Goal: Information Seeking & Learning: Learn about a topic

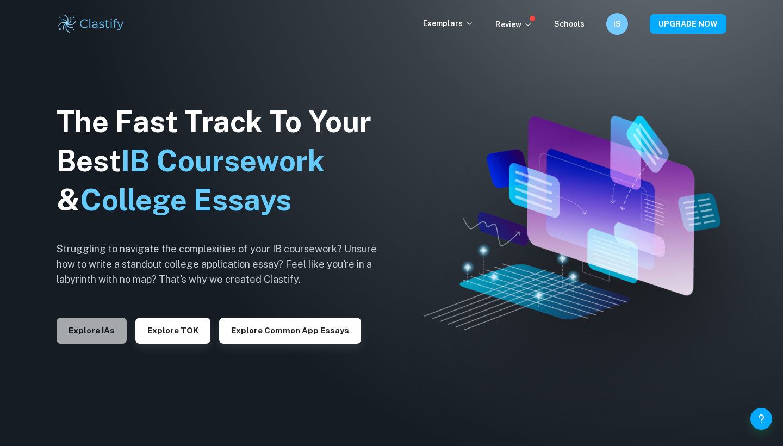
click at [98, 338] on button "Explore IAs" at bounding box center [92, 330] width 70 height 26
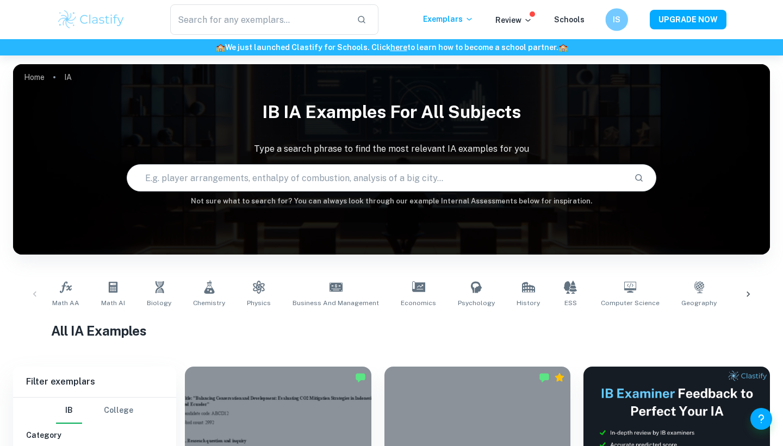
click at [615, 21] on h6 "IS" at bounding box center [616, 20] width 13 height 12
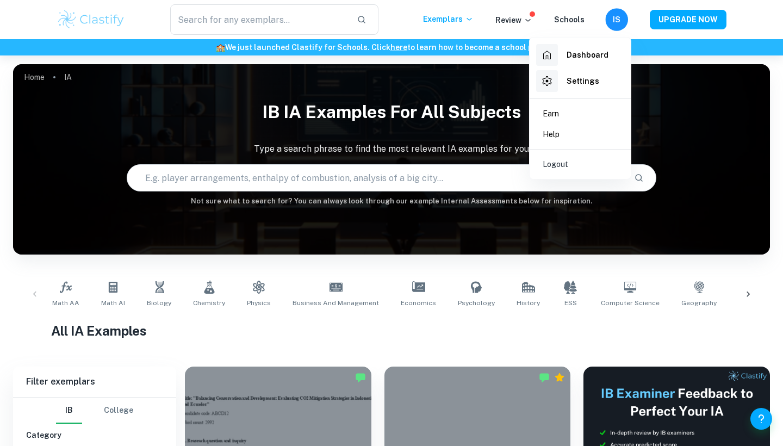
click at [615, 21] on div at bounding box center [391, 223] width 783 height 446
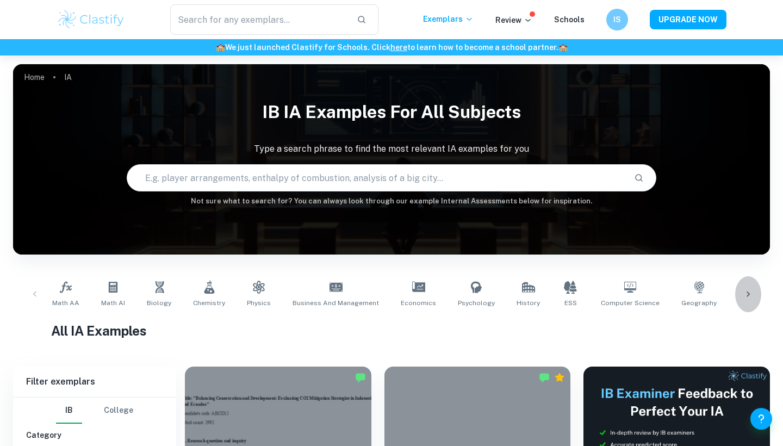
click at [741, 295] on div at bounding box center [748, 294] width 26 height 36
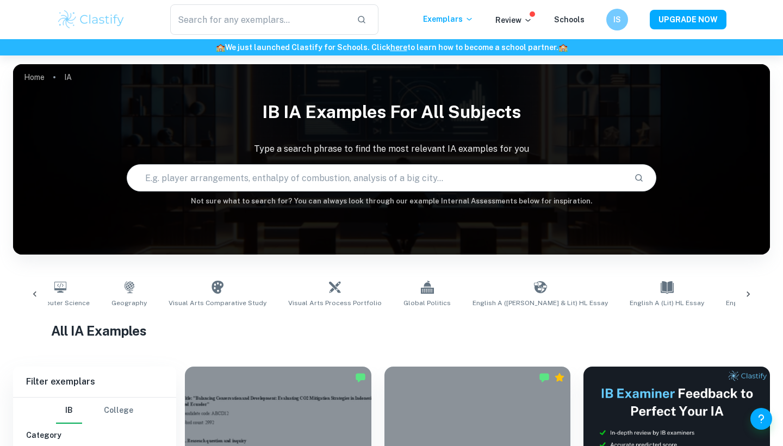
scroll to position [0, 611]
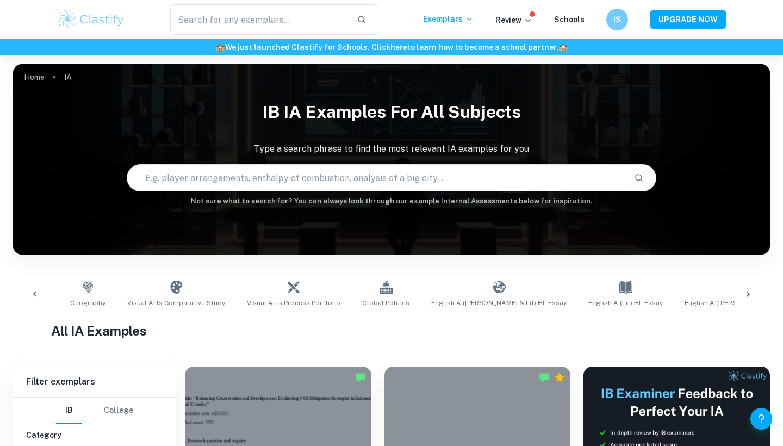
click at [741, 294] on div at bounding box center [748, 294] width 26 height 36
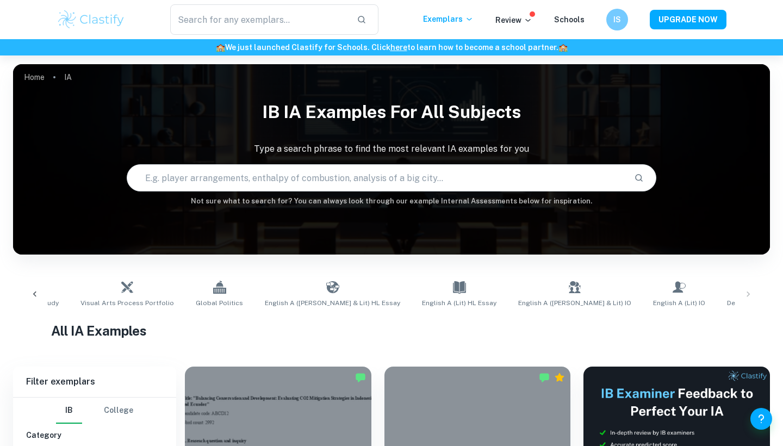
click at [741, 295] on div "Math AA Math AI Biology Chemistry Physics Business and Management Economics Psy…" at bounding box center [391, 294] width 739 height 36
click at [727, 305] on span "Design Technology" at bounding box center [757, 303] width 60 height 10
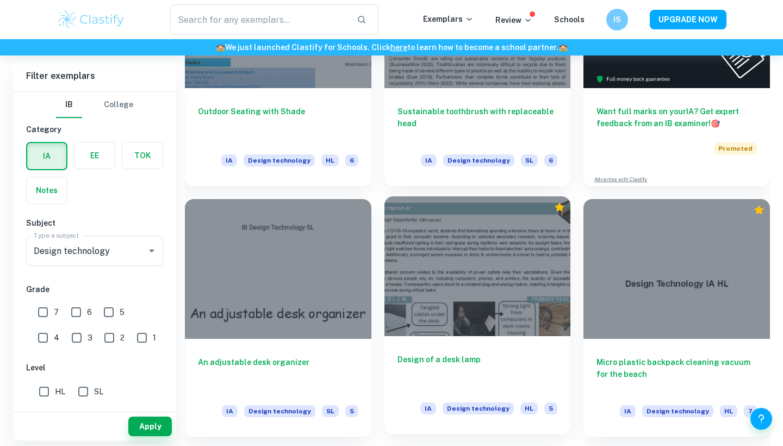
scroll to position [365, 0]
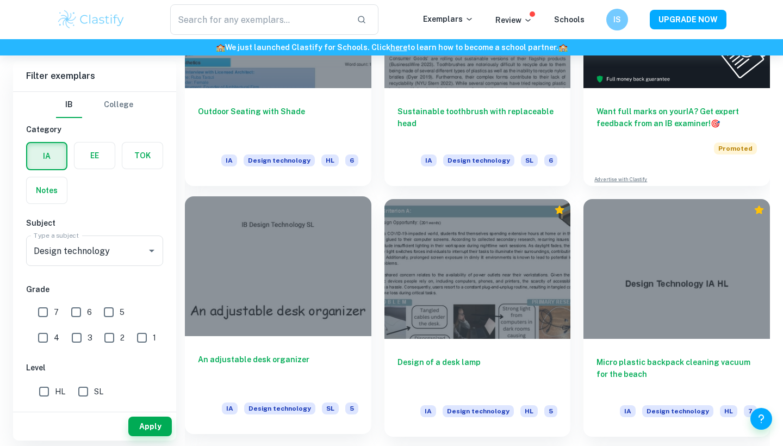
click at [333, 298] on div at bounding box center [278, 266] width 186 height 140
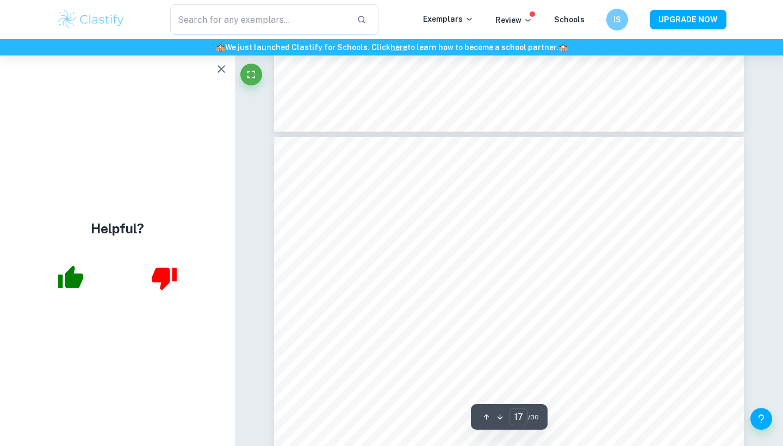
scroll to position [10961, 0]
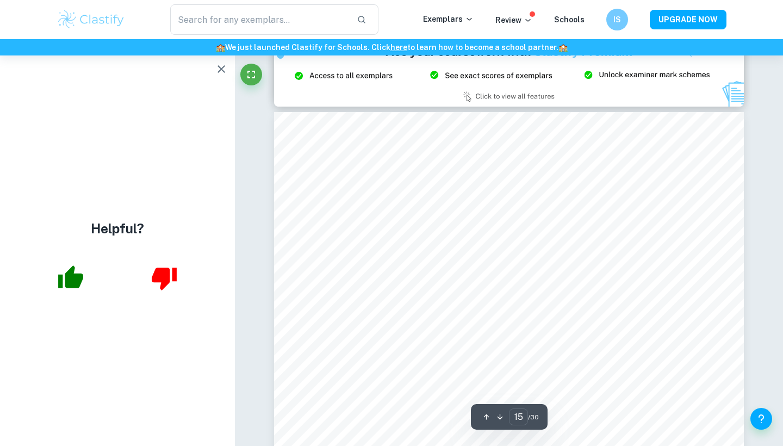
type input "14"
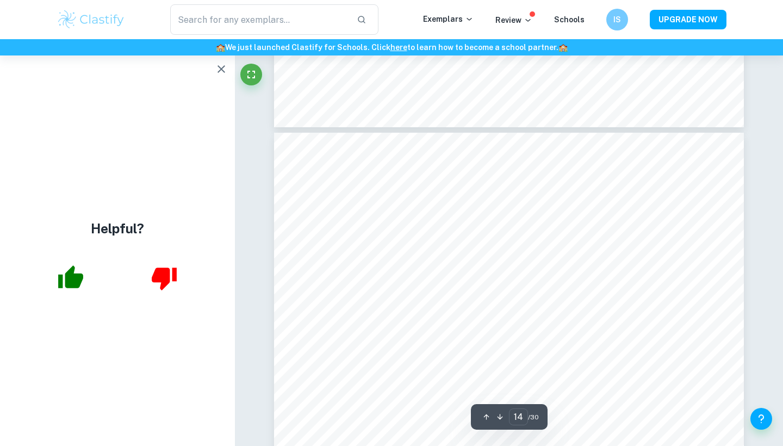
scroll to position [8858, 0]
